Goal: Transaction & Acquisition: Purchase product/service

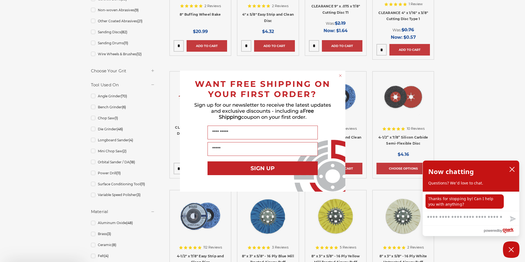
scroll to position [303, 0]
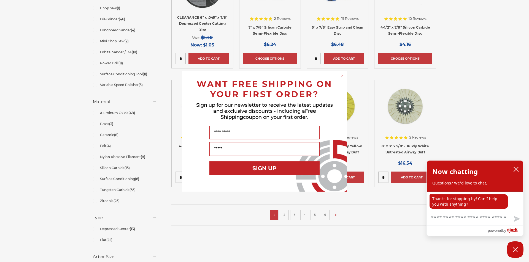
click at [341, 76] on circle "Close dialog" at bounding box center [342, 75] width 5 height 5
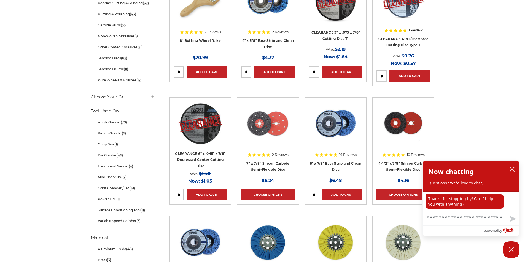
scroll to position [165, 0]
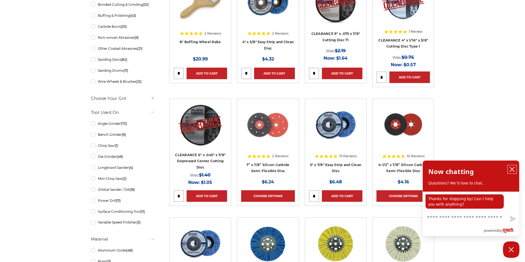
click at [509, 167] on icon "close chatbox" at bounding box center [512, 170] width 6 height 6
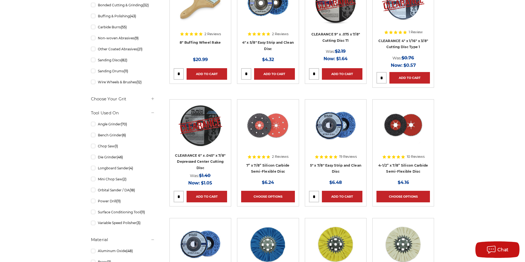
scroll to position [110, 0]
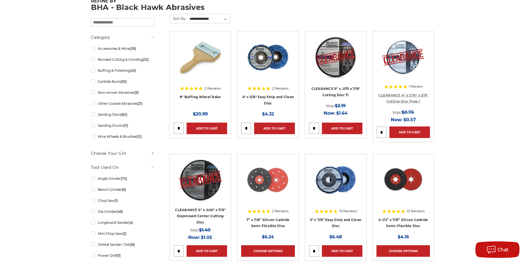
click at [400, 99] on link "CLEARANCE 4" x 1/16" x 3/8" Cutting Disc Type 1" at bounding box center [403, 98] width 50 height 10
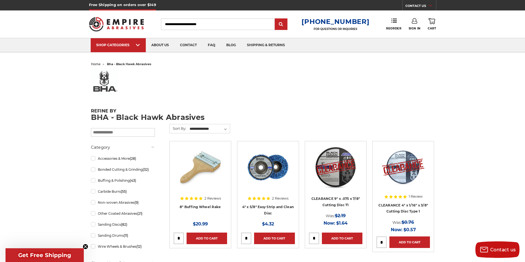
click at [186, 26] on input "Search" at bounding box center [218, 24] width 114 height 12
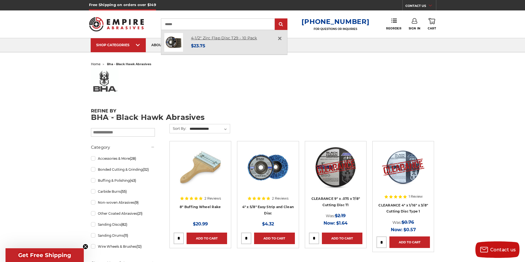
type input "******"
click at [211, 38] on link "4-1/2" Zirc Flap Disc T29 - 10 Pack" at bounding box center [224, 38] width 66 height 5
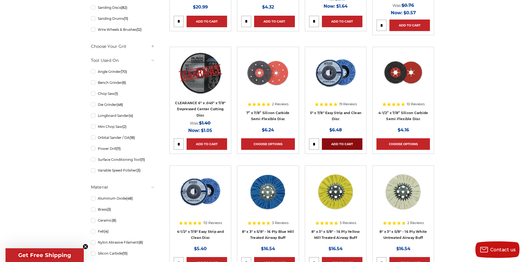
scroll to position [275, 0]
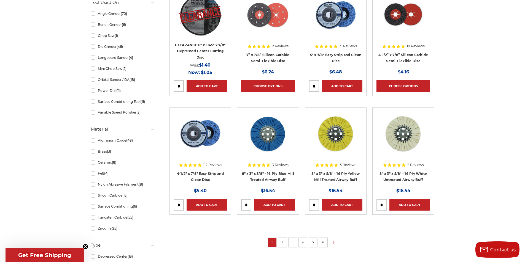
click at [279, 238] on li "2" at bounding box center [282, 243] width 9 height 10
click at [283, 243] on link "2" at bounding box center [282, 243] width 6 height 6
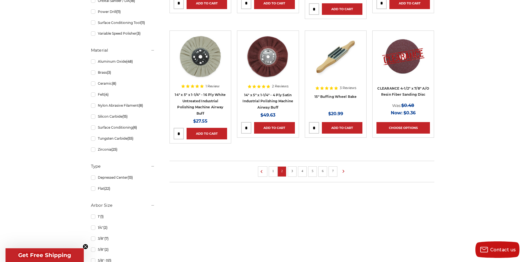
scroll to position [358, 0]
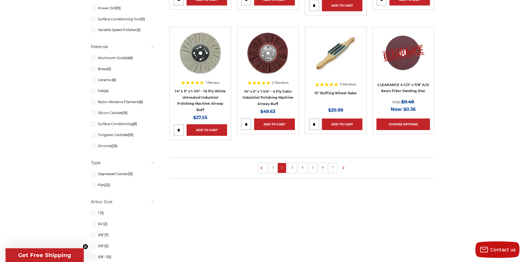
click at [291, 169] on link "3" at bounding box center [292, 168] width 6 height 6
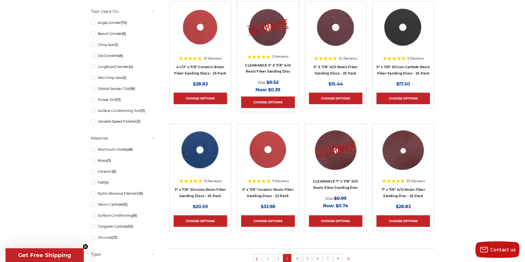
scroll to position [330, 0]
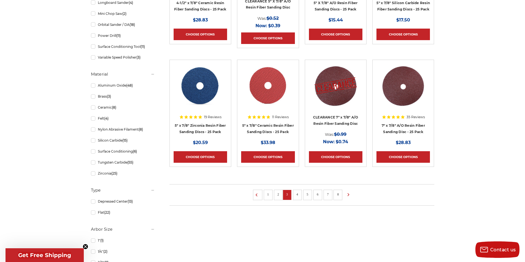
click at [294, 195] on link "4" at bounding box center [297, 195] width 6 height 6
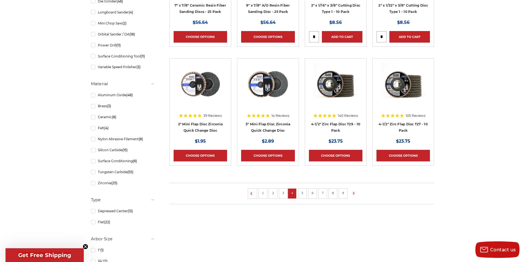
scroll to position [330, 0]
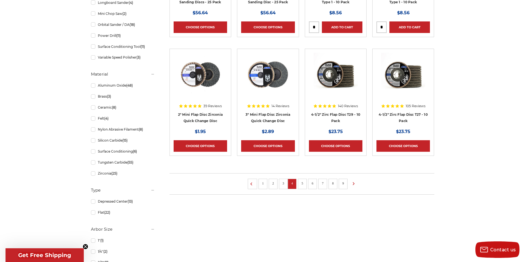
click at [302, 183] on link "5" at bounding box center [302, 184] width 6 height 6
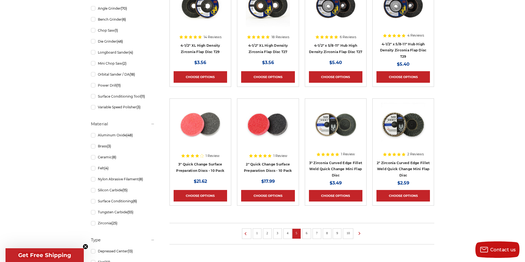
scroll to position [303, 0]
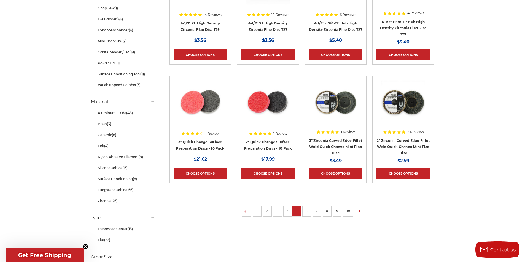
click at [308, 210] on link "6" at bounding box center [307, 211] width 6 height 6
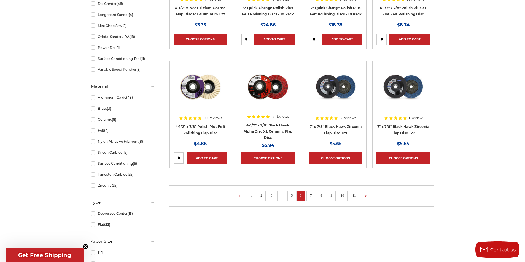
scroll to position [330, 0]
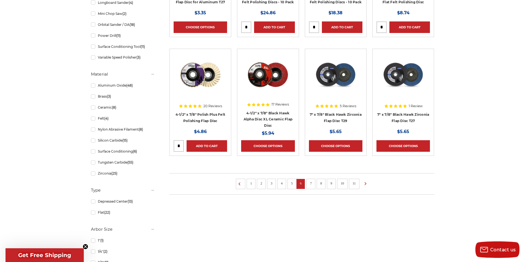
click at [311, 184] on link "7" at bounding box center [311, 184] width 6 height 6
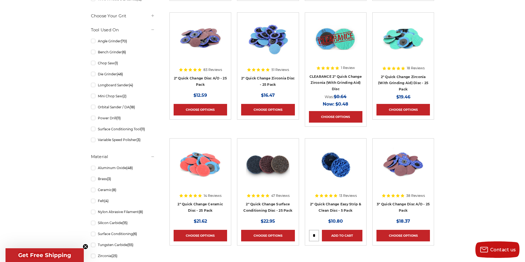
scroll to position [358, 0]
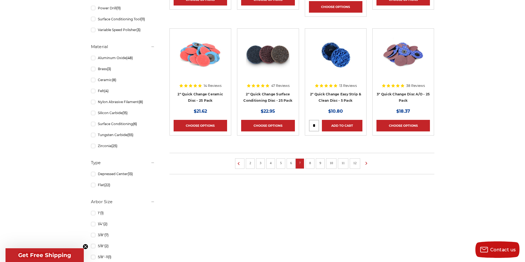
click at [312, 164] on link "8" at bounding box center [310, 163] width 6 height 6
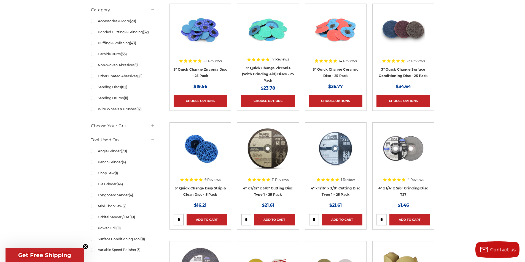
scroll to position [275, 0]
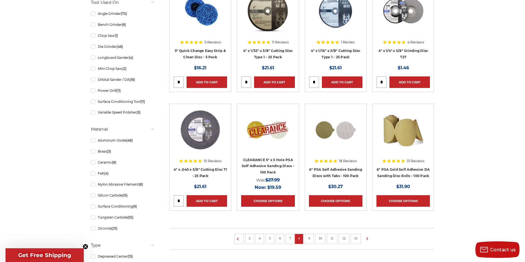
click at [310, 241] on link "9" at bounding box center [309, 239] width 6 height 6
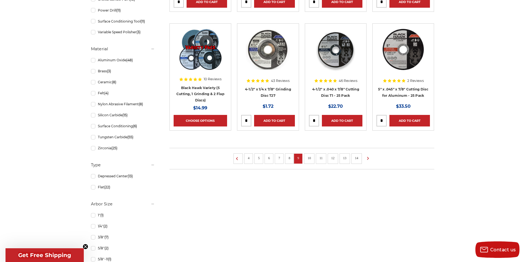
scroll to position [358, 0]
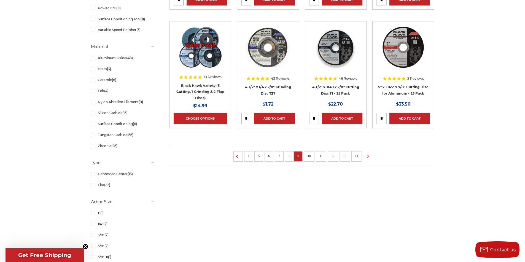
click at [310, 158] on link "10" at bounding box center [308, 156] width 7 height 6
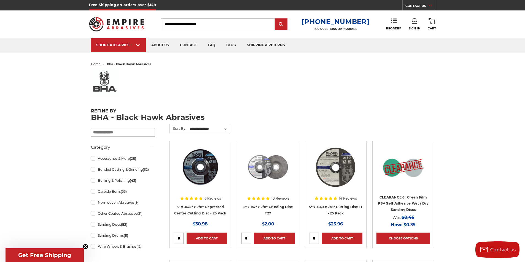
click at [208, 28] on input "Search" at bounding box center [218, 24] width 114 height 12
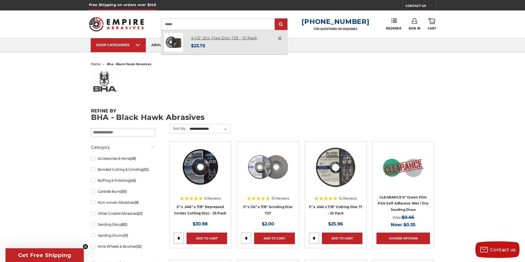
type input "******"
click at [211, 39] on link "4-1/2" Zirc Flap Disc T29 - 10 Pack" at bounding box center [224, 38] width 66 height 5
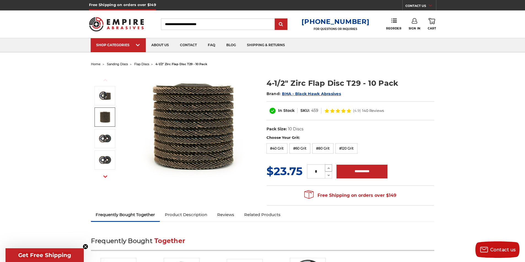
click at [326, 167] on icon at bounding box center [328, 168] width 4 height 5
type input "*"
click at [344, 172] on input "**********" at bounding box center [361, 172] width 51 height 14
click at [234, 176] on img at bounding box center [193, 127] width 110 height 110
click at [281, 149] on label "#40 Grit" at bounding box center [276, 148] width 21 height 10
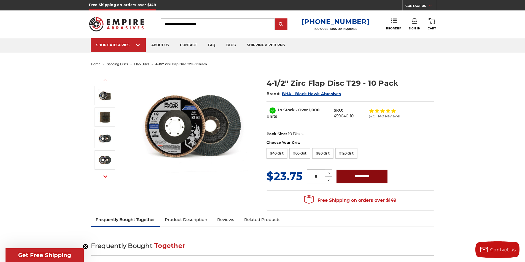
click at [368, 180] on input "**********" at bounding box center [361, 177] width 51 height 14
type input "**********"
click at [204, 26] on input "Search" at bounding box center [218, 24] width 114 height 12
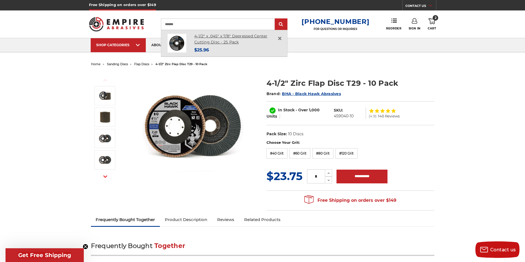
type input "*******"
click at [215, 37] on link "4-1/2" x .045" x 7/8" Depressed Center Cutting Disc - 25 Pack" at bounding box center [230, 39] width 73 height 11
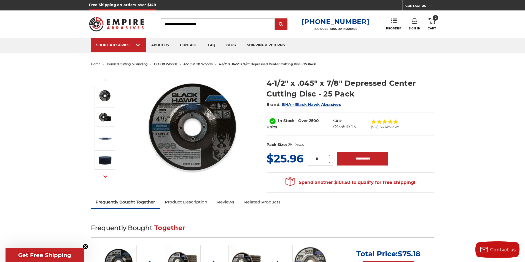
click at [329, 156] on icon at bounding box center [329, 155] width 4 height 5
type input "*"
click at [352, 162] on input "**********" at bounding box center [362, 159] width 51 height 14
type input "**********"
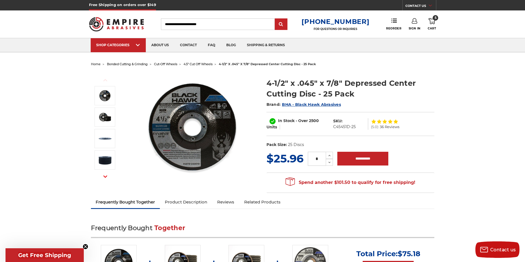
click at [173, 20] on input "Search" at bounding box center [218, 24] width 114 height 12
click at [179, 27] on input "Search" at bounding box center [218, 24] width 114 height 12
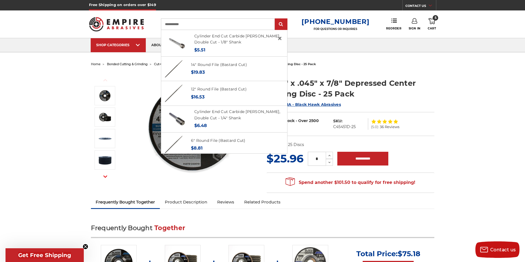
type input "**********"
click at [275, 19] on input "submit" at bounding box center [280, 24] width 11 height 11
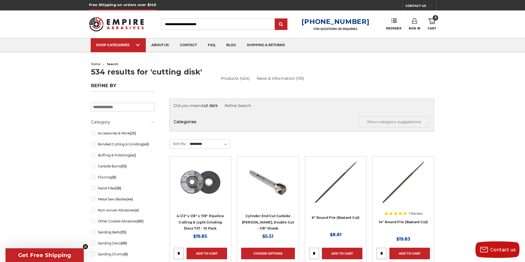
click at [222, 26] on input "Search" at bounding box center [218, 24] width 114 height 12
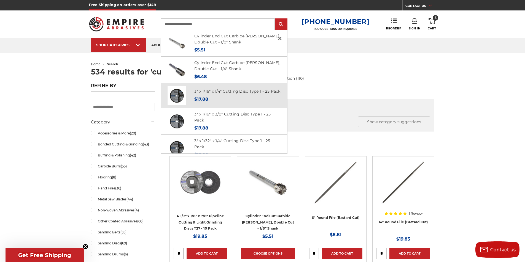
type input "**********"
click at [213, 91] on link "3" x 1/16" x 1/4" Cutting Disc Type 1 - 25 Pack" at bounding box center [237, 91] width 86 height 5
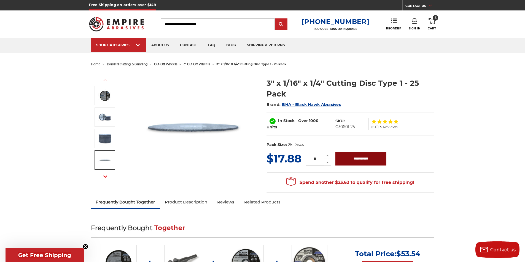
click at [350, 156] on input "**********" at bounding box center [360, 159] width 51 height 14
type input "**********"
click at [434, 21] on icon at bounding box center [431, 21] width 7 height 6
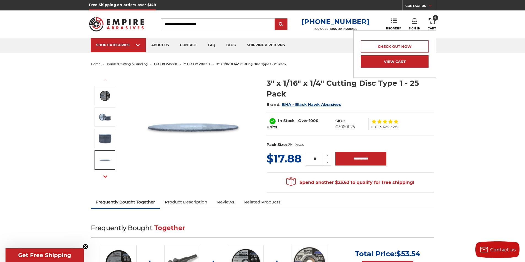
click at [400, 63] on link "View Cart" at bounding box center [394, 61] width 68 height 12
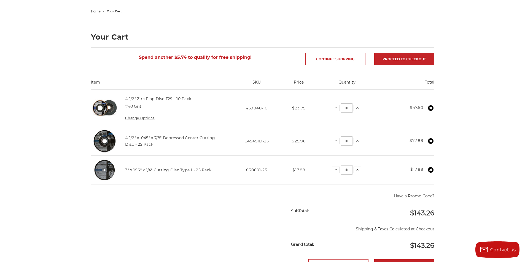
scroll to position [55, 0]
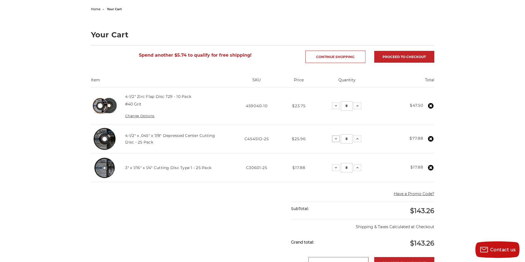
click at [335, 140] on icon at bounding box center [335, 139] width 4 height 4
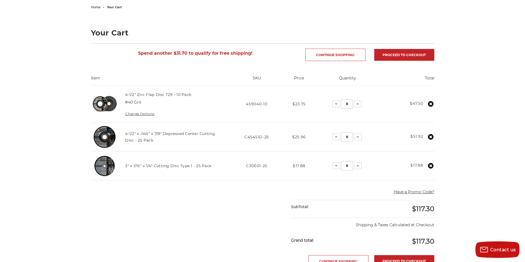
scroll to position [28, 0]
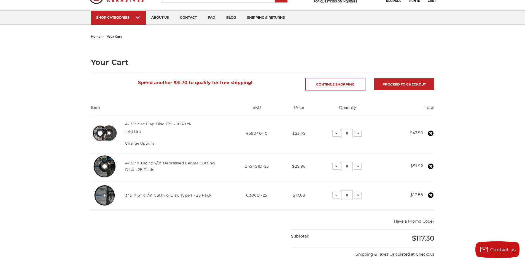
click at [332, 84] on link "Continue Shopping" at bounding box center [335, 84] width 60 height 12
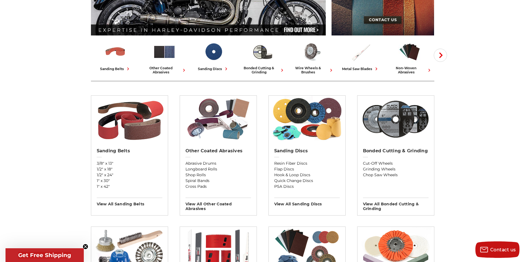
scroll to position [110, 0]
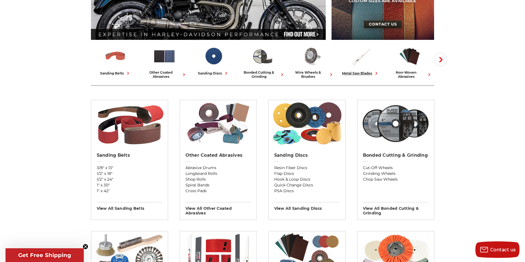
click at [359, 73] on div "metal saw blades" at bounding box center [360, 73] width 37 height 6
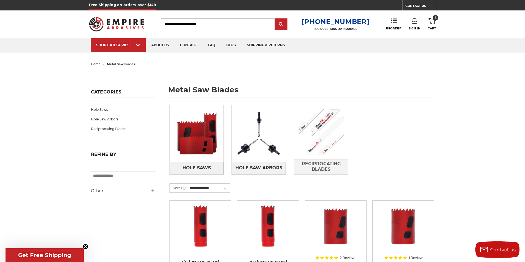
click at [323, 137] on img at bounding box center [321, 132] width 54 height 54
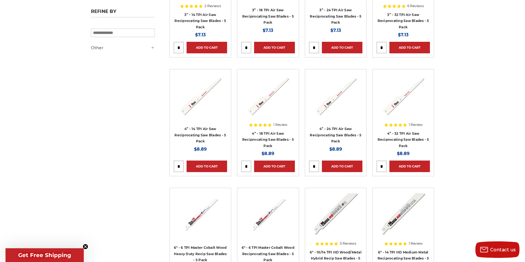
scroll to position [248, 0]
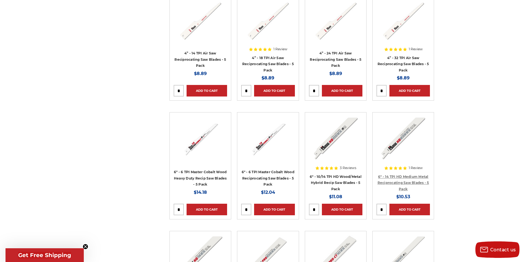
click at [408, 181] on link "6" - 14 TPI HD Medium Metal Reciprocating Saw Blades - 5 Pack" at bounding box center [402, 183] width 51 height 17
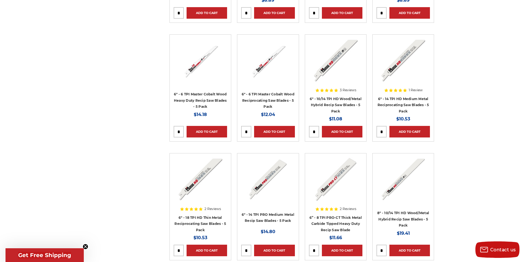
scroll to position [275, 0]
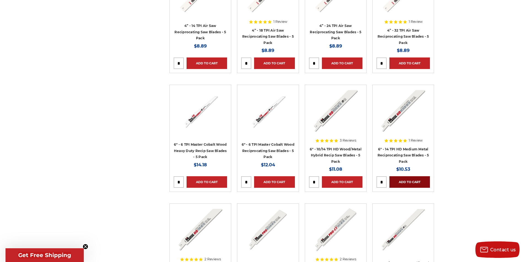
click at [407, 184] on link "Add to Cart" at bounding box center [409, 183] width 40 height 12
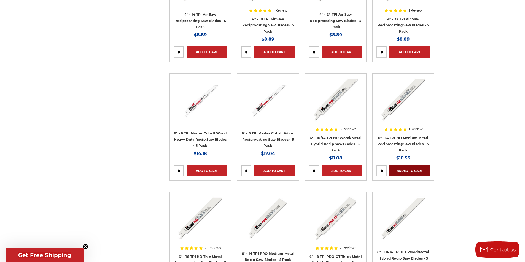
scroll to position [303, 0]
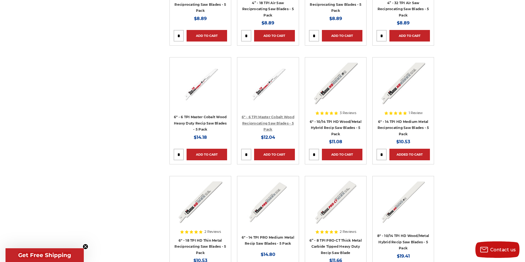
click at [253, 121] on link "6" - 6 TPI Master Cobalt Wood Reciprocating Saw Blades - 5 Pack" at bounding box center [267, 123] width 53 height 17
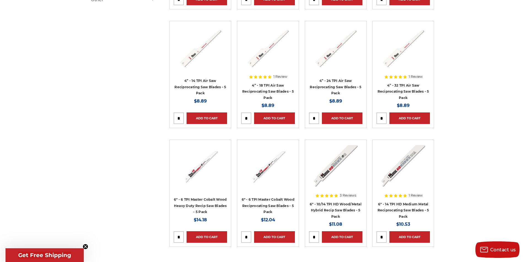
scroll to position [83, 0]
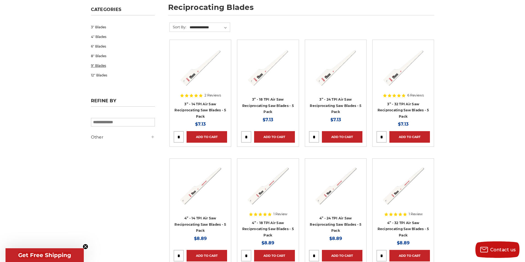
click at [101, 67] on link "9" Blades" at bounding box center [123, 66] width 64 height 10
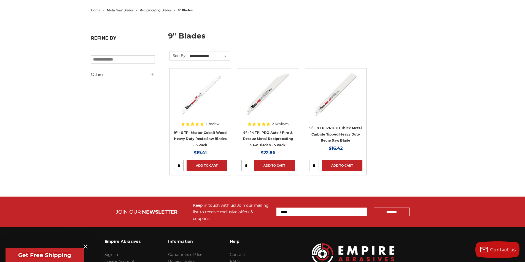
scroll to position [55, 0]
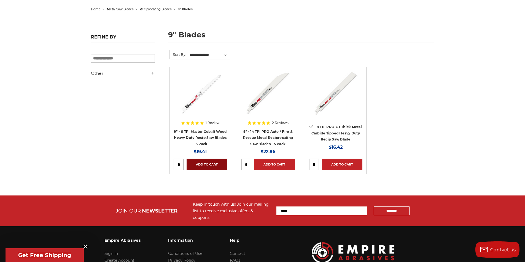
click at [203, 165] on link "Add to Cart" at bounding box center [206, 165] width 40 height 12
click at [121, 9] on span "metal saw blades" at bounding box center [120, 9] width 26 height 4
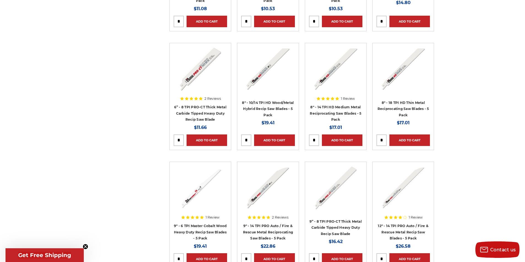
scroll to position [1212, 0]
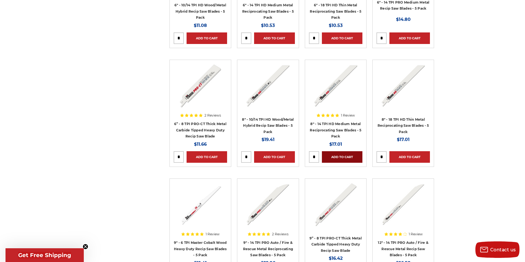
click at [340, 156] on link "Add to Cart" at bounding box center [342, 157] width 40 height 12
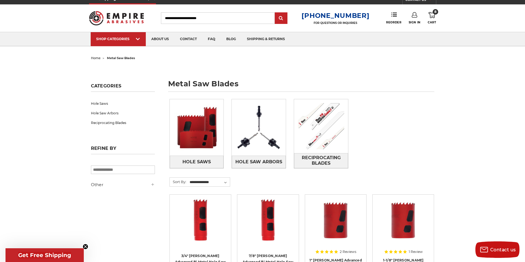
scroll to position [0, 0]
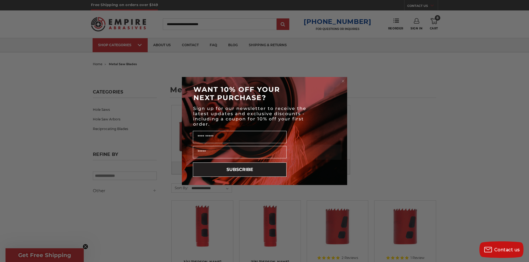
click at [435, 22] on div "Close dialog WANT 10% OFF YOUR NEXT PURCHASE? Sign up for our newsletter to rec…" at bounding box center [264, 131] width 529 height 262
click at [341, 82] on circle "Close dialog" at bounding box center [342, 81] width 5 height 5
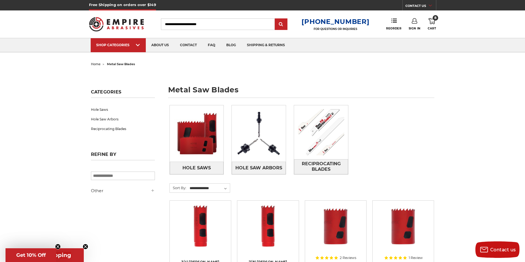
click at [433, 23] on icon at bounding box center [431, 21] width 7 height 6
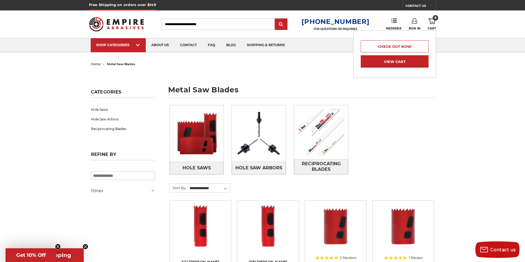
click at [396, 63] on link "View Cart" at bounding box center [394, 61] width 68 height 12
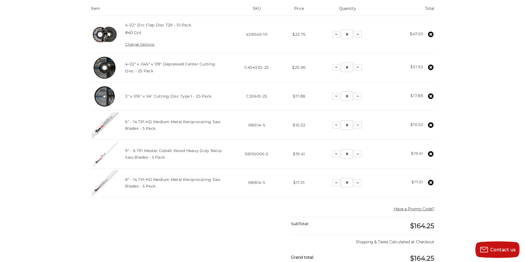
scroll to position [138, 0]
click at [432, 125] on use at bounding box center [431, 125] width 6 height 6
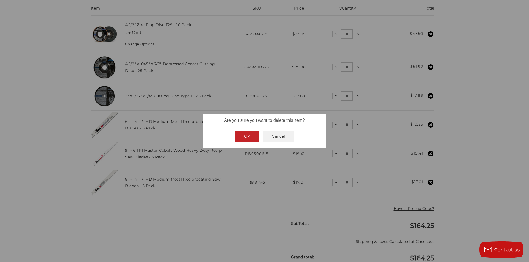
click at [243, 139] on button "OK" at bounding box center [247, 136] width 24 height 10
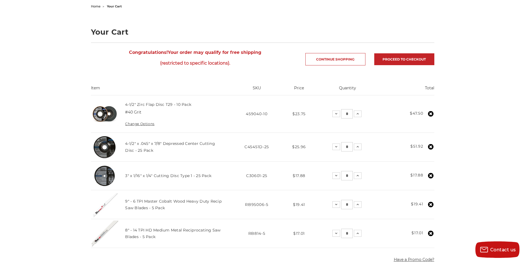
scroll to position [55, 0]
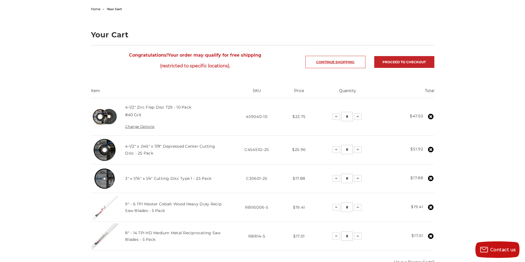
click at [352, 61] on link "Continue Shopping" at bounding box center [335, 62] width 60 height 12
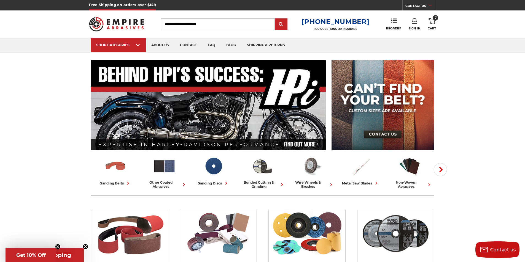
click at [221, 27] on input "Search" at bounding box center [218, 24] width 114 height 12
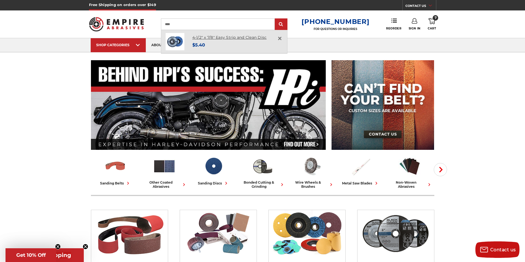
type input "****"
click at [223, 37] on link "4-1/2" x 7/8" Easy Strip and Clean Disc" at bounding box center [229, 37] width 74 height 5
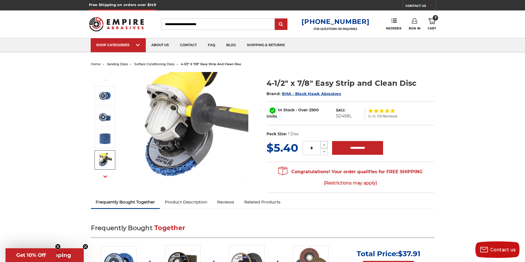
click at [324, 146] on icon at bounding box center [324, 145] width 4 height 5
click at [324, 144] on icon at bounding box center [324, 145] width 4 height 5
type input "*"
click at [343, 149] on input "**********" at bounding box center [357, 148] width 51 height 14
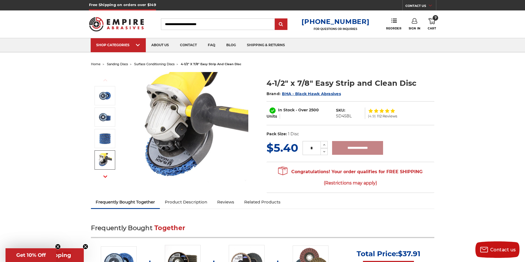
type input "**********"
click at [431, 21] on icon at bounding box center [431, 21] width 7 height 6
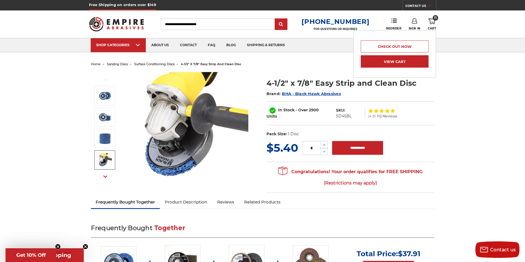
click at [395, 63] on link "View Cart" at bounding box center [394, 61] width 68 height 12
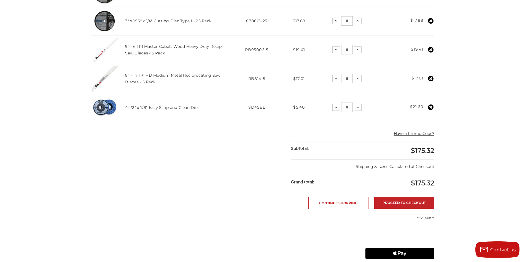
scroll to position [220, 0]
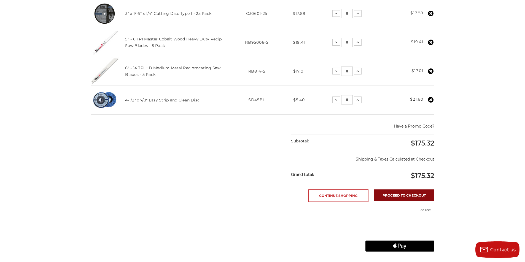
click at [397, 197] on link "Proceed to checkout" at bounding box center [404, 196] width 60 height 12
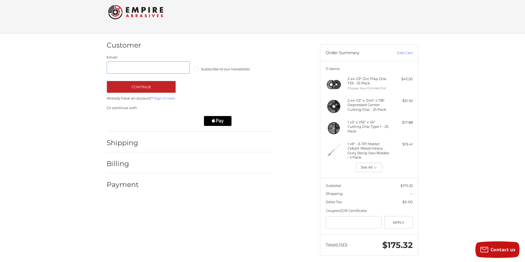
scroll to position [14, 0]
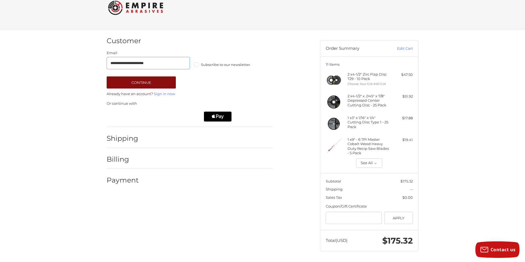
type input "**********"
click at [148, 83] on button "Continue" at bounding box center [141, 83] width 69 height 12
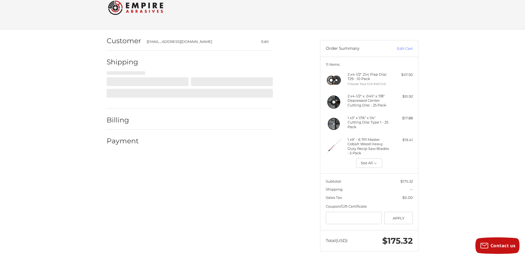
select select "**"
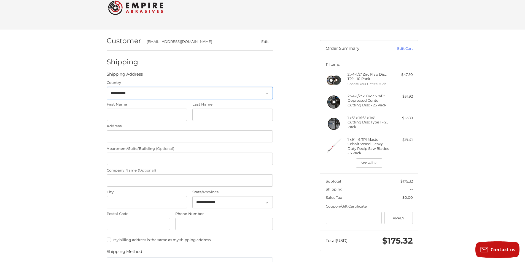
scroll to position [12, 0]
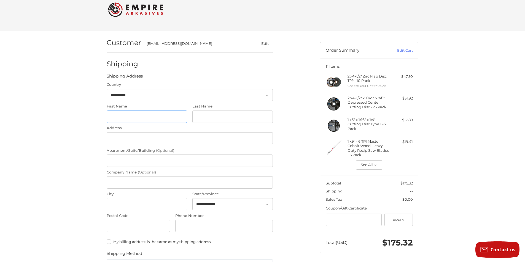
click at [153, 114] on input "First Name" at bounding box center [147, 117] width 80 height 12
type input "*****"
click at [194, 118] on input "Last Name" at bounding box center [232, 117] width 80 height 12
type input "*******"
click at [124, 140] on input "Address" at bounding box center [190, 138] width 166 height 12
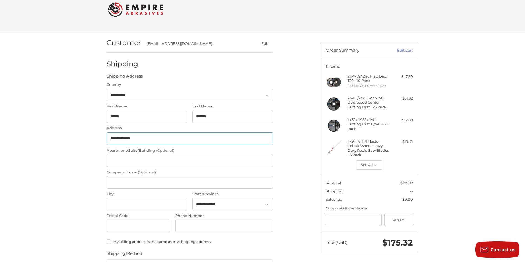
scroll to position [39, 0]
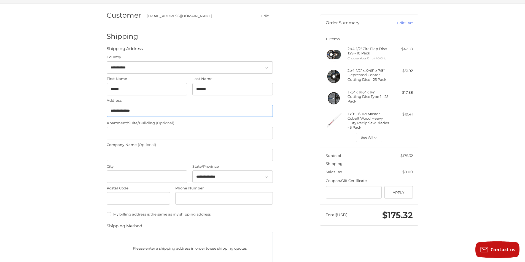
type input "**********"
click at [114, 174] on input "City" at bounding box center [147, 177] width 80 height 12
click at [118, 198] on input "Postal Code" at bounding box center [138, 198] width 63 height 12
type input "*****"
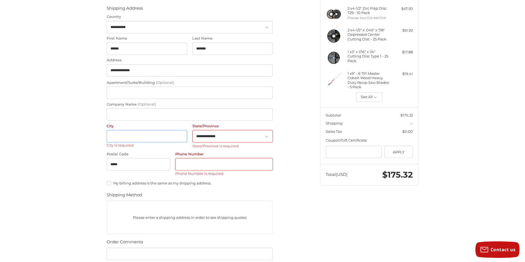
scroll to position [85, 0]
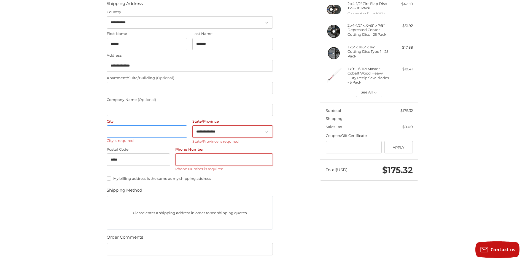
click at [117, 131] on input "City" at bounding box center [147, 132] width 80 height 12
type input "*******"
click at [266, 135] on div at bounding box center [266, 132] width 5 height 5
click at [266, 131] on icon at bounding box center [266, 132] width 5 height 5
click at [268, 130] on icon at bounding box center [266, 132] width 5 height 5
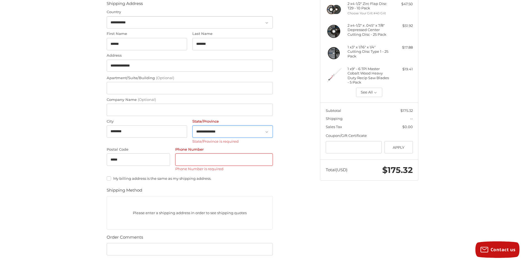
click at [238, 132] on select "**********" at bounding box center [232, 132] width 80 height 12
select select "**"
click at [192, 126] on select "**********" at bounding box center [232, 132] width 80 height 12
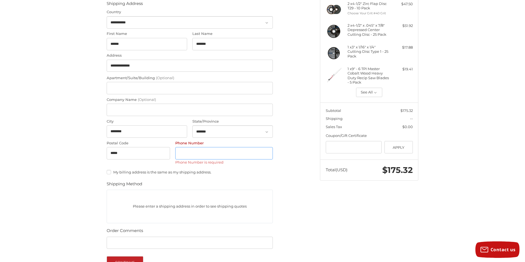
click at [194, 154] on input "Phone Number" at bounding box center [223, 153] width 97 height 12
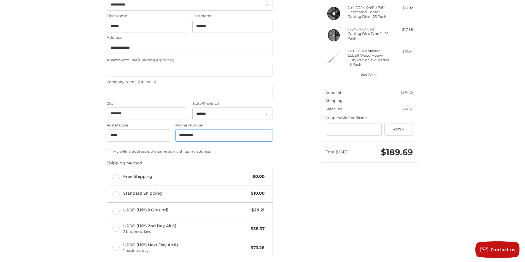
scroll to position [140, 0]
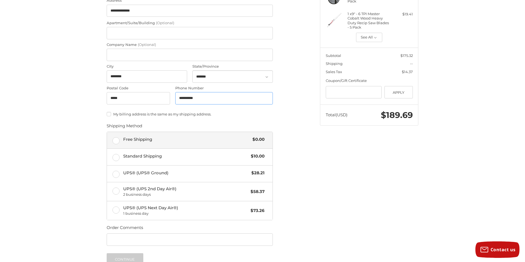
type input "**********"
click at [115, 140] on label "Free Shipping $0.00" at bounding box center [189, 140] width 165 height 17
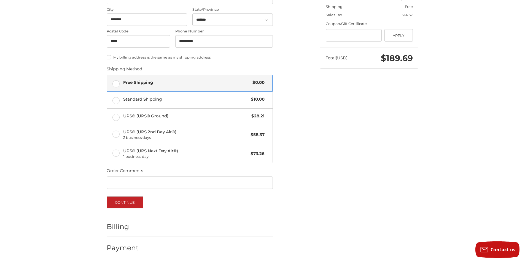
scroll to position [197, 0]
click at [114, 202] on button "Continue" at bounding box center [125, 202] width 37 height 12
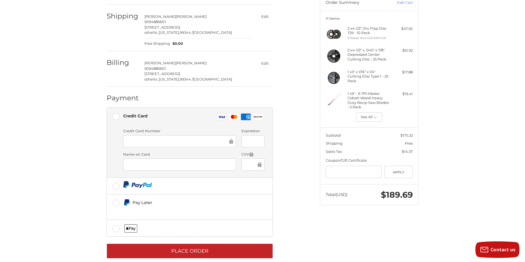
scroll to position [68, 0]
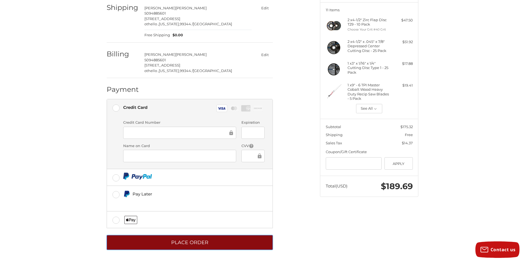
click at [210, 243] on button "Place Order" at bounding box center [190, 242] width 166 height 15
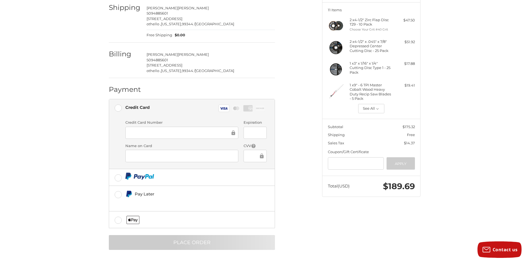
scroll to position [0, 0]
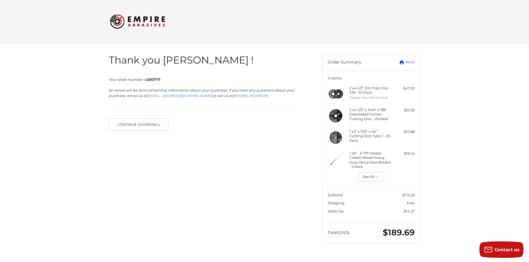
click at [409, 64] on link "Print" at bounding box center [400, 63] width 27 height 6
click at [409, 62] on link "Print" at bounding box center [400, 63] width 27 height 6
